Goal: Information Seeking & Learning: Learn about a topic

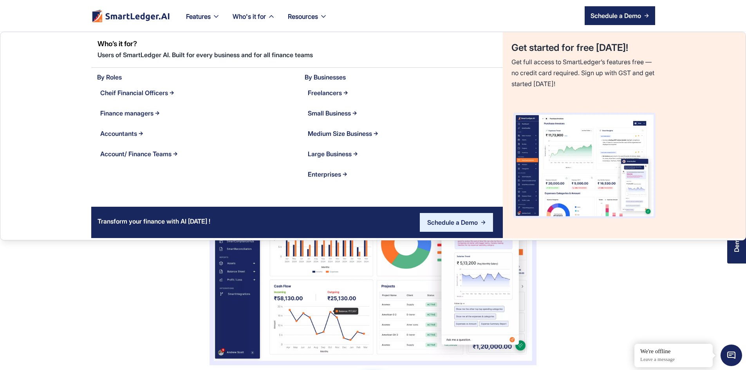
click at [233, 15] on div "Who's it for" at bounding box center [249, 16] width 33 height 11
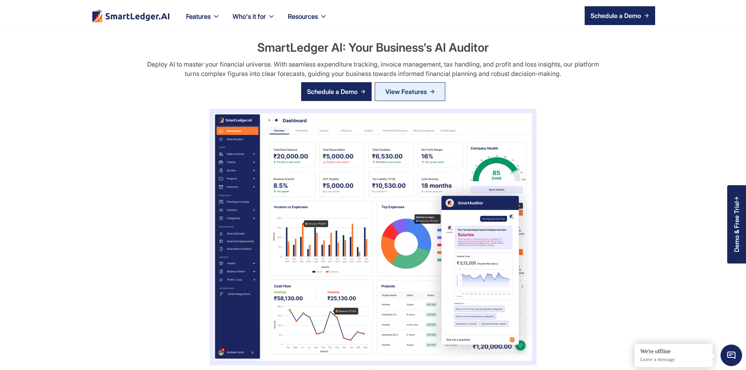
click at [233, 15] on div "Who's it for" at bounding box center [249, 16] width 33 height 11
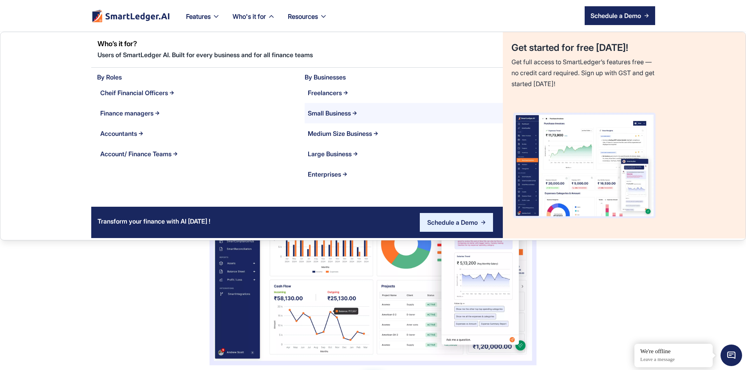
click at [328, 111] on div "Small Business" at bounding box center [329, 113] width 43 height 11
